Goal: Use online tool/utility: Utilize a website feature to perform a specific function

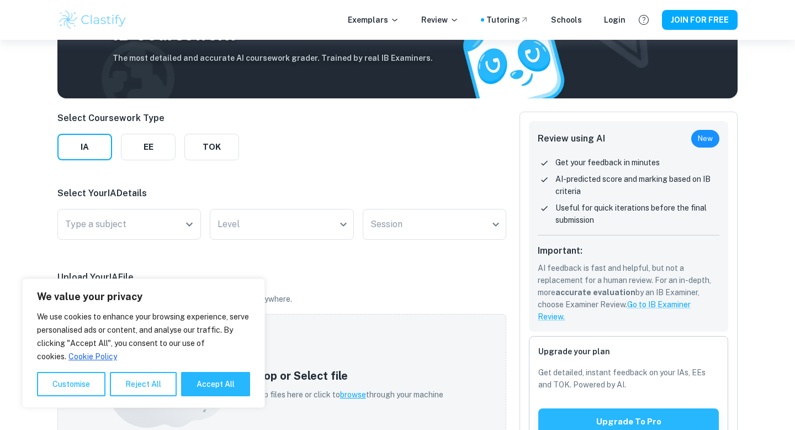
scroll to position [160, 0]
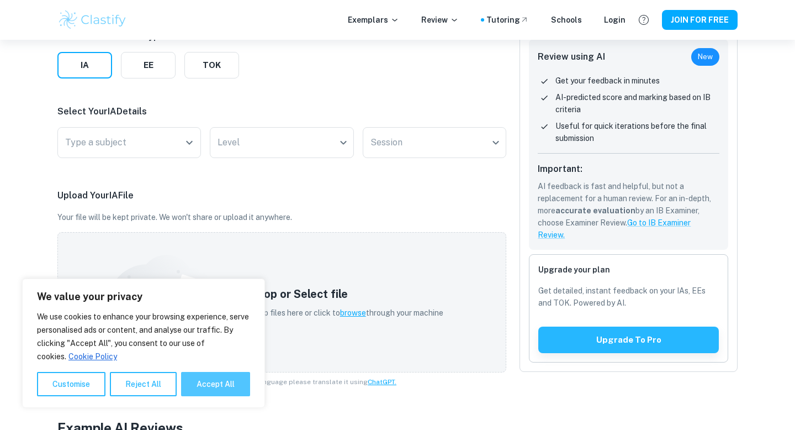
click at [199, 376] on button "Accept All" at bounding box center [215, 384] width 69 height 24
checkbox input "true"
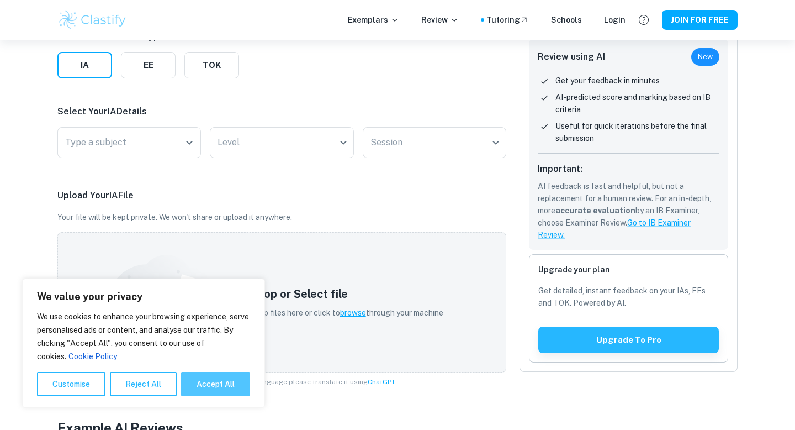
checkbox input "true"
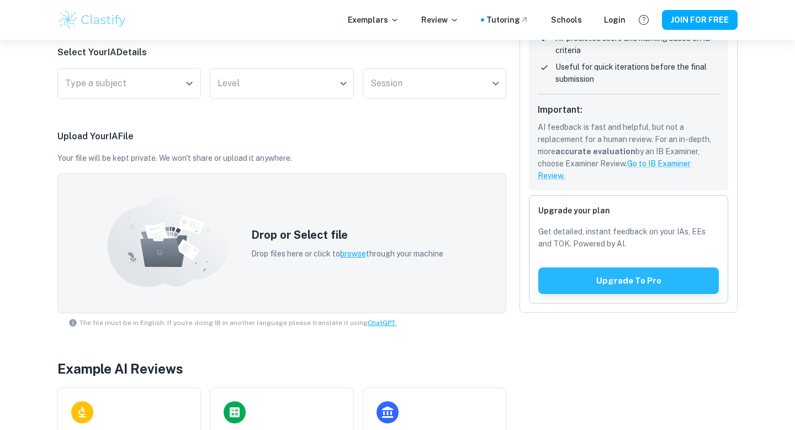
scroll to position [191, 0]
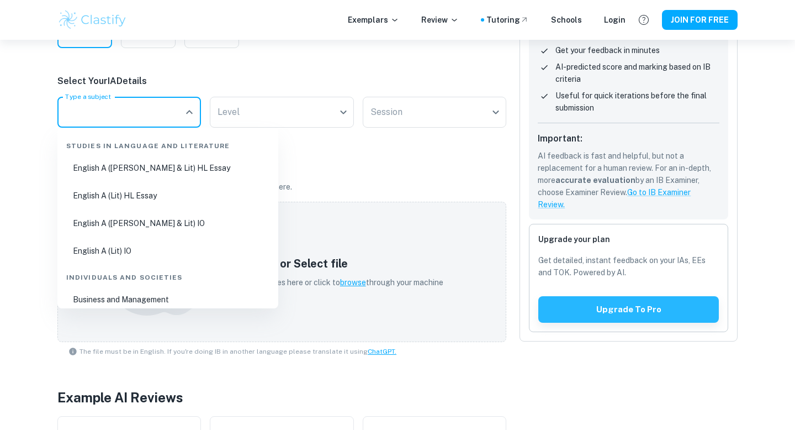
click at [137, 112] on input "Type a subject" at bounding box center [120, 112] width 117 height 21
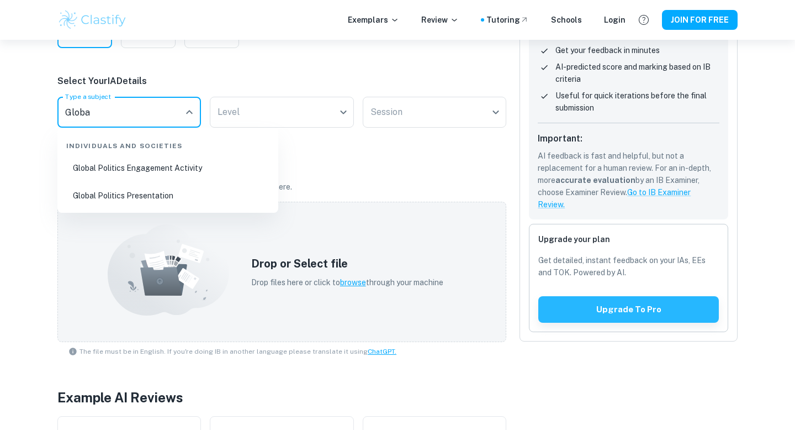
click at [132, 168] on li "Global Politics Engagement Activity" at bounding box center [168, 167] width 212 height 25
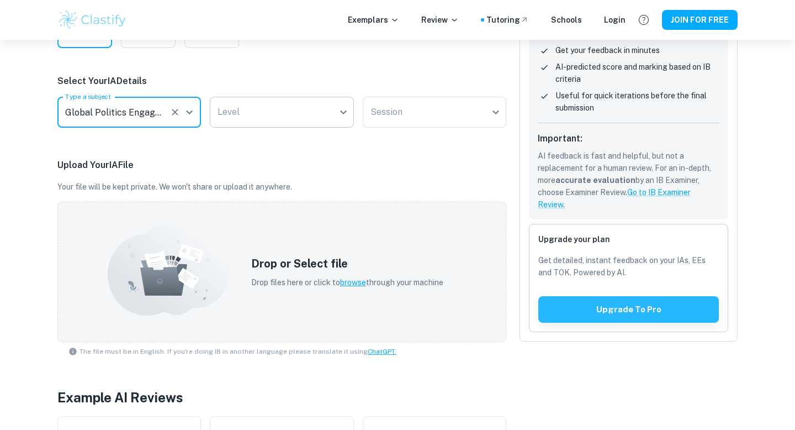
type input "Global Politics Engagement Activity"
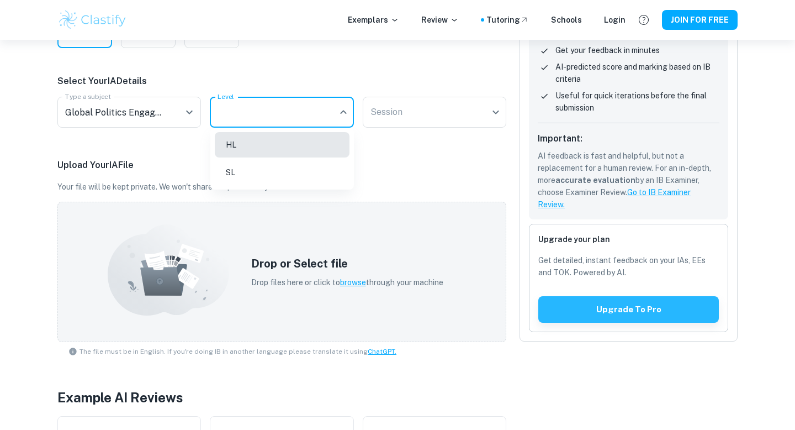
click at [247, 118] on body "We value your privacy We use cookies to enhance your browsing experience, serve…" at bounding box center [397, 64] width 795 height 430
click at [247, 144] on li "HL" at bounding box center [282, 144] width 135 height 25
type input "HL"
click at [408, 118] on body "We value your privacy We use cookies to enhance your browsing experience, serve…" at bounding box center [397, 64] width 795 height 430
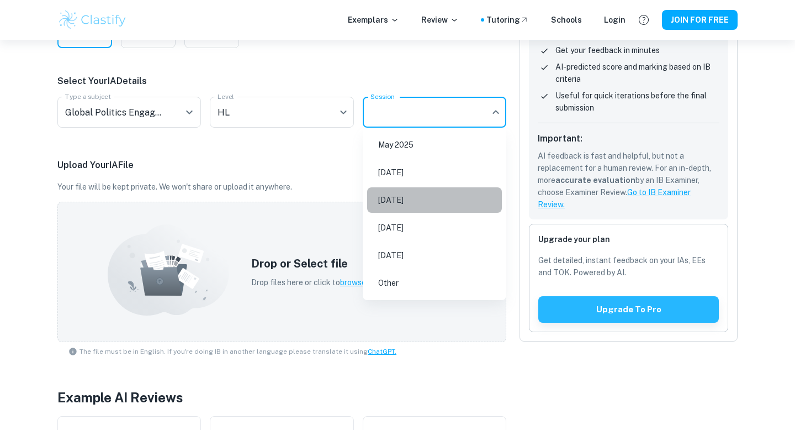
click at [405, 206] on li "[DATE]" at bounding box center [434, 199] width 135 height 25
type input "M26"
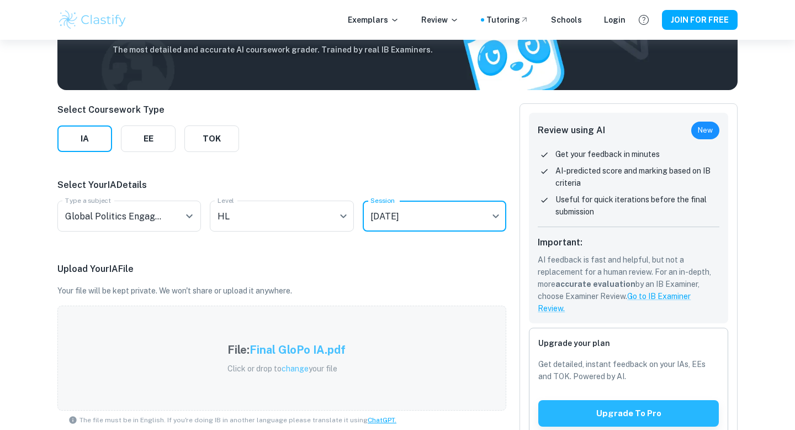
scroll to position [276, 0]
